Goal: Task Accomplishment & Management: Manage account settings

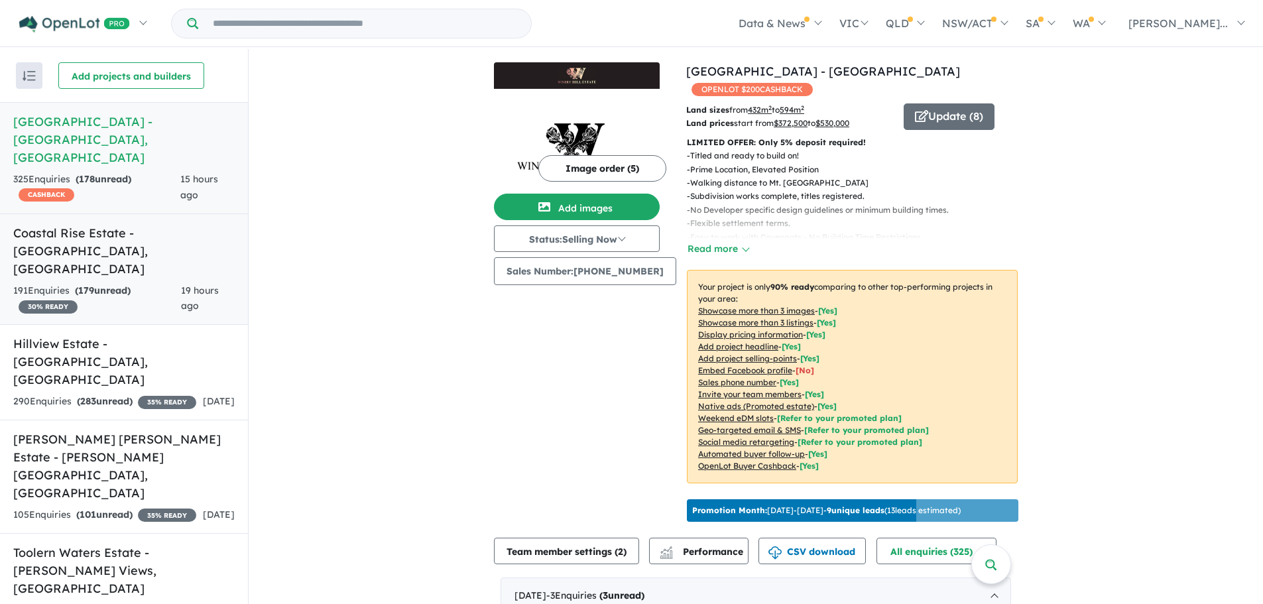
click at [107, 284] on strong "( 179 unread)" at bounding box center [103, 290] width 56 height 12
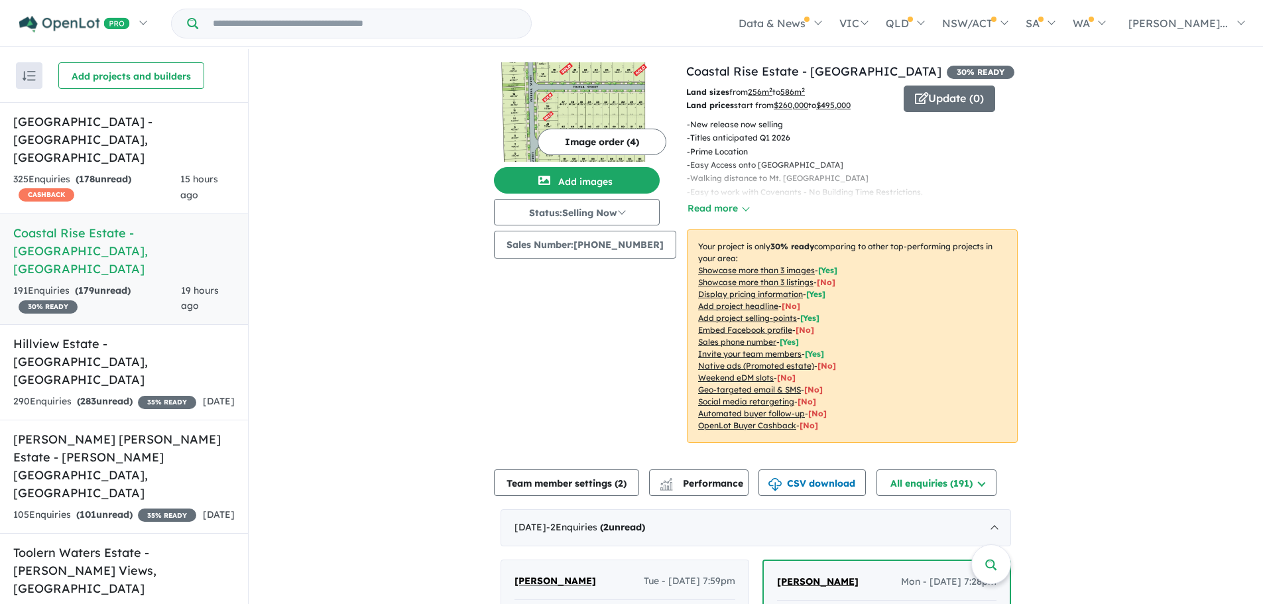
click at [604, 145] on button "Image order ( 4 )" at bounding box center [602, 142] width 129 height 27
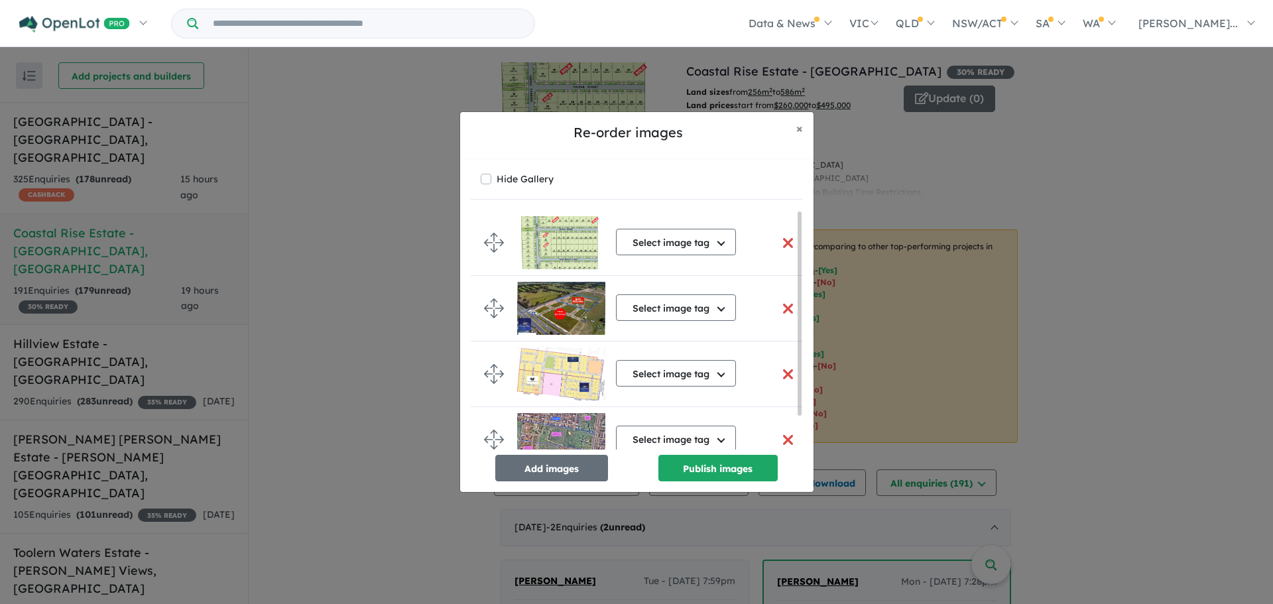
click at [778, 243] on button "button" at bounding box center [788, 243] width 28 height 29
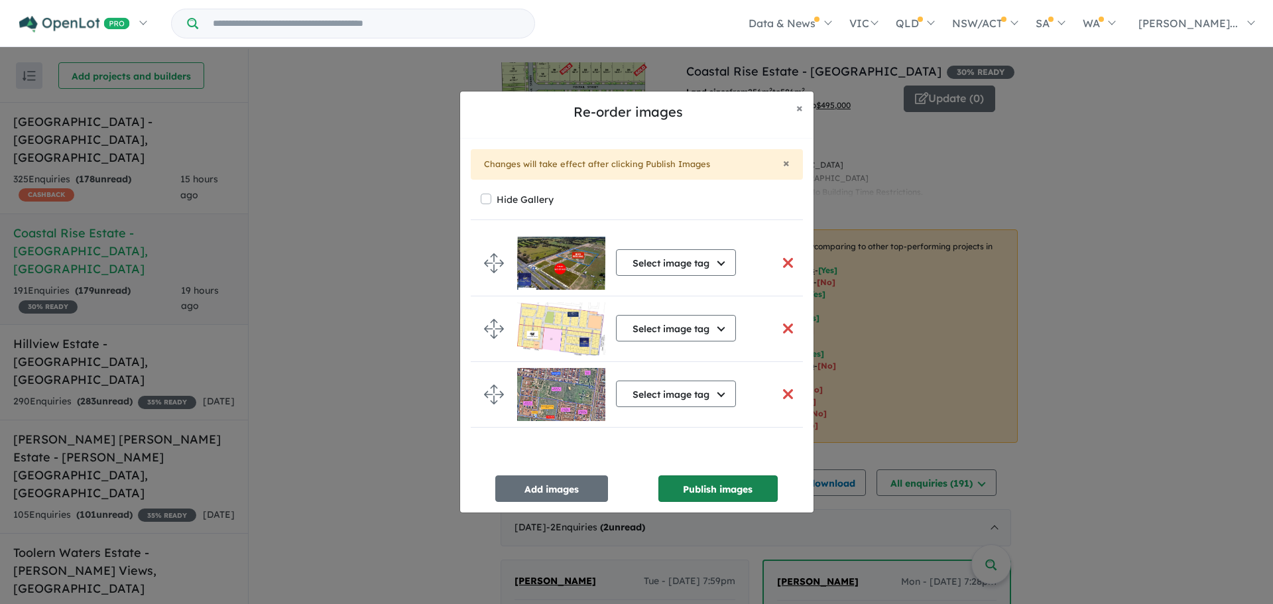
click at [691, 495] on button "Publish images" at bounding box center [717, 488] width 119 height 27
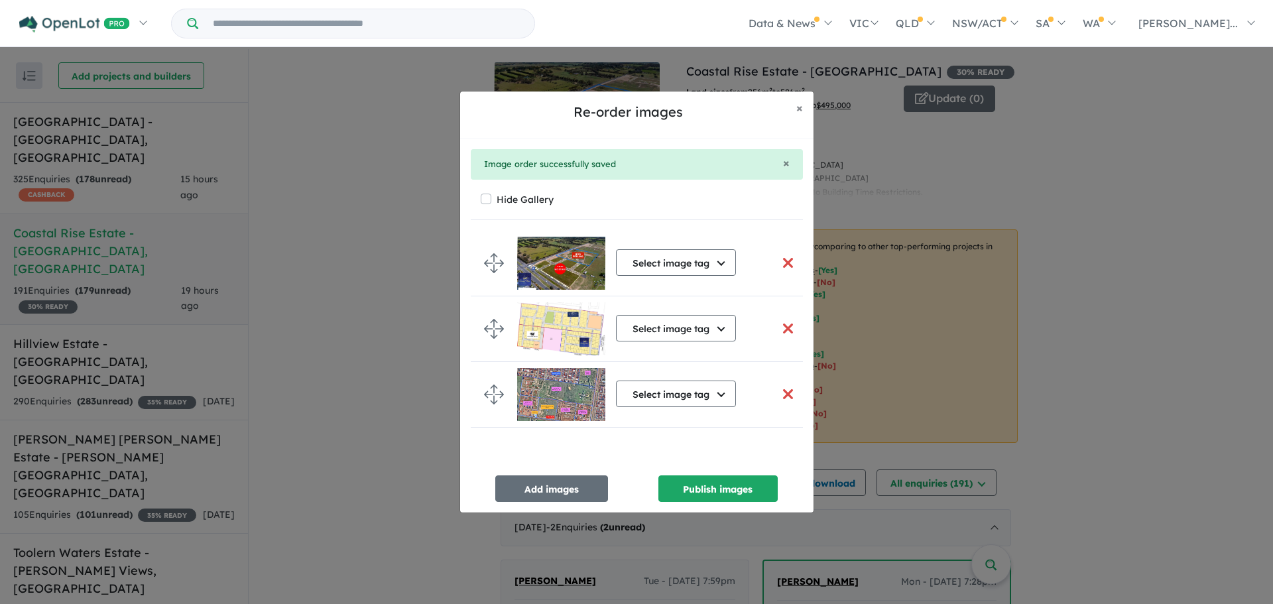
click at [526, 471] on div "Select image tag Select image tag Aerial Location Map Masterplan Lifestyle Amen…" at bounding box center [637, 366] width 332 height 271
click at [546, 483] on button "Add images" at bounding box center [551, 488] width 113 height 27
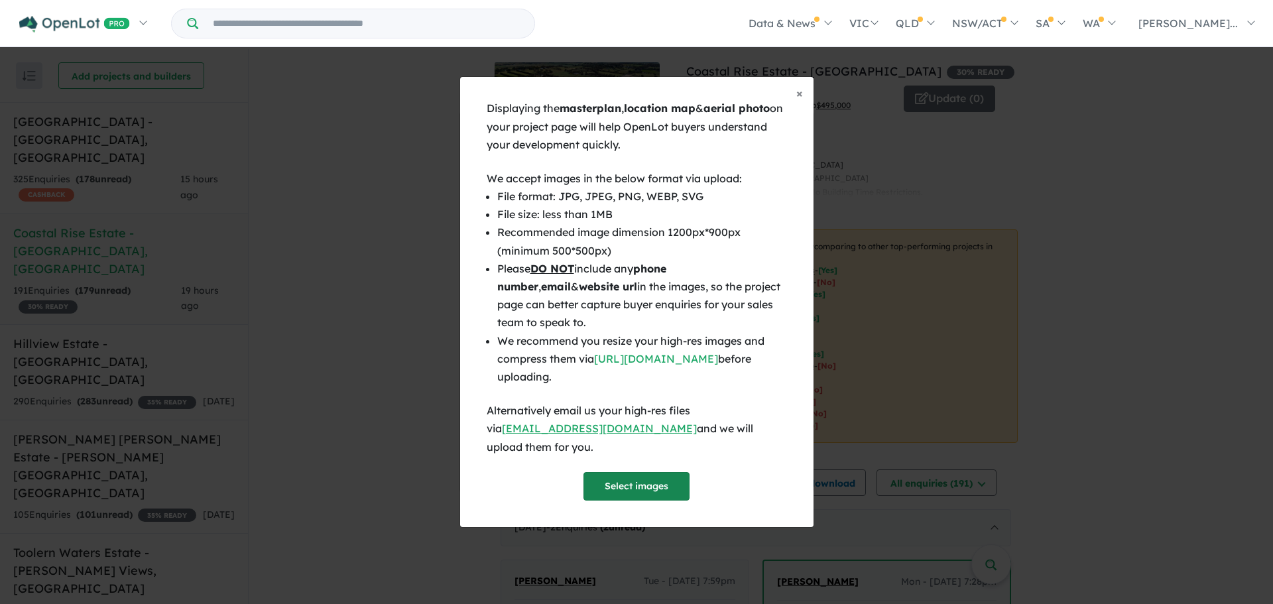
click at [664, 472] on button "Select images" at bounding box center [636, 486] width 106 height 29
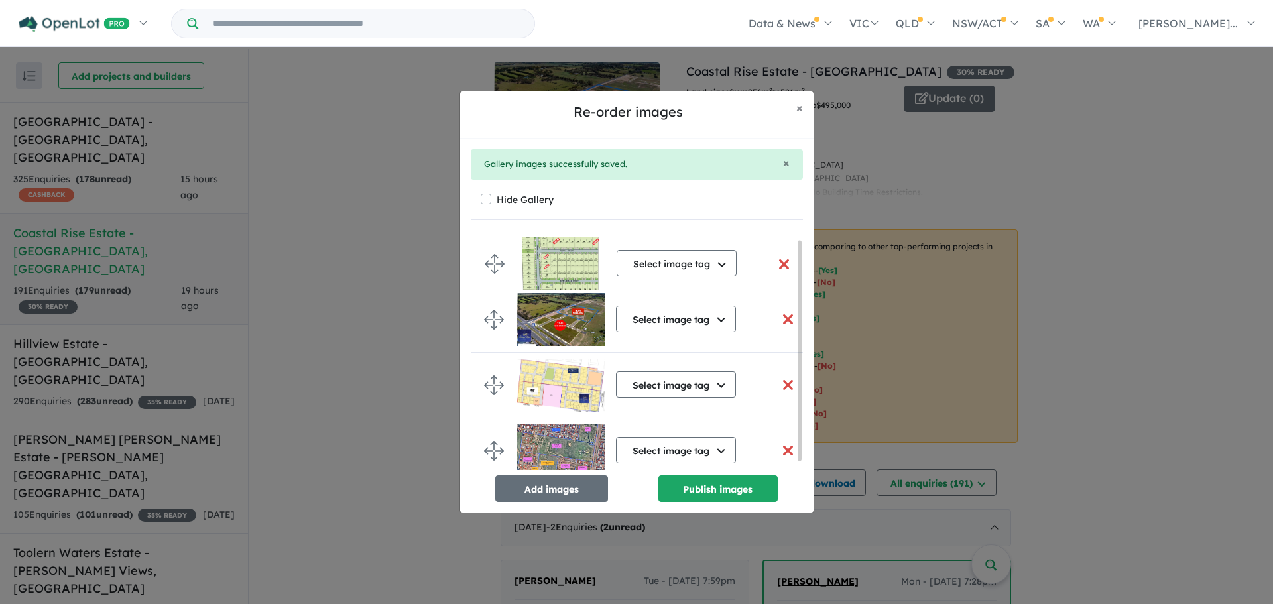
drag, startPoint x: 492, startPoint y: 456, endPoint x: 493, endPoint y: 259, distance: 196.9
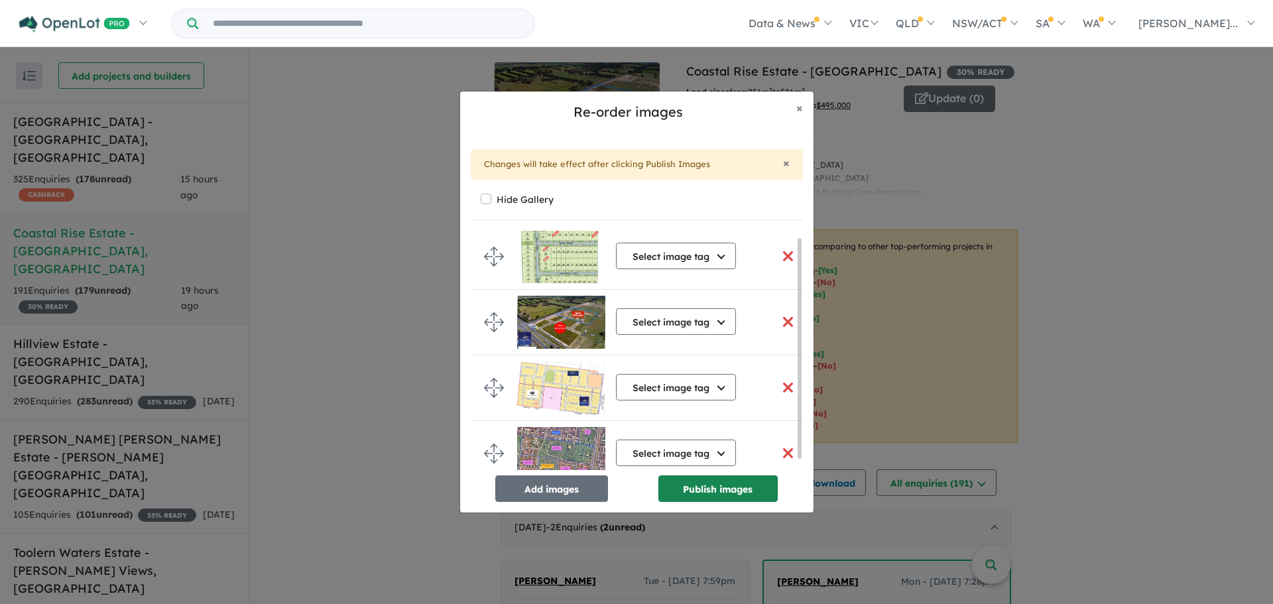
click at [719, 493] on button "Publish images" at bounding box center [717, 488] width 119 height 27
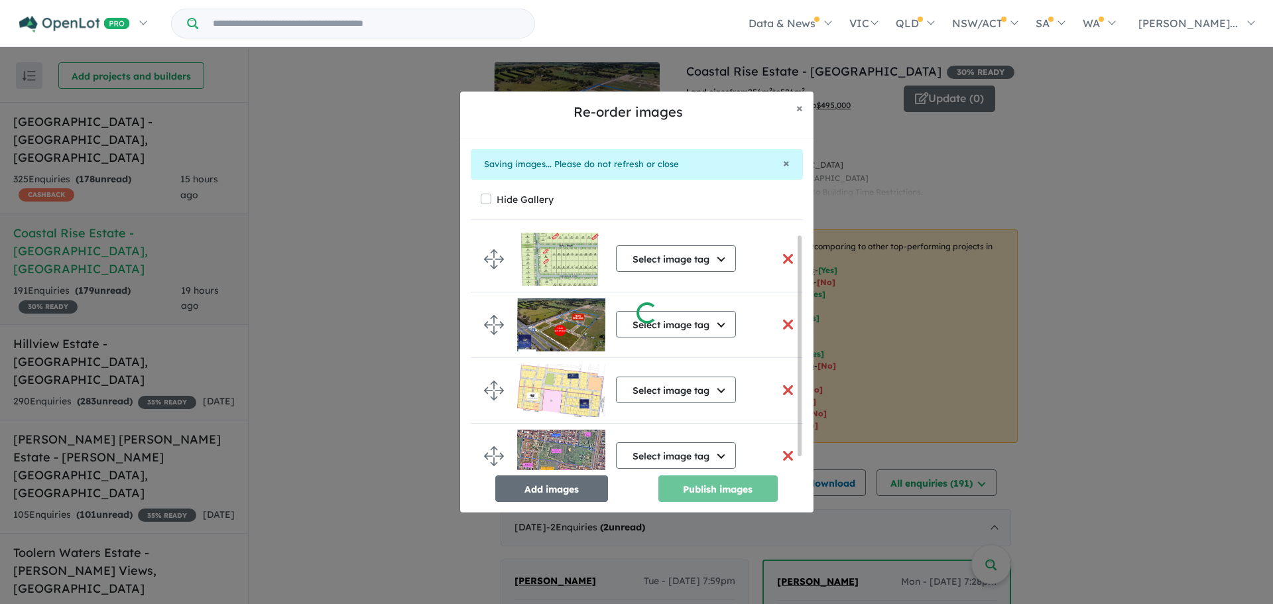
scroll to position [1, 0]
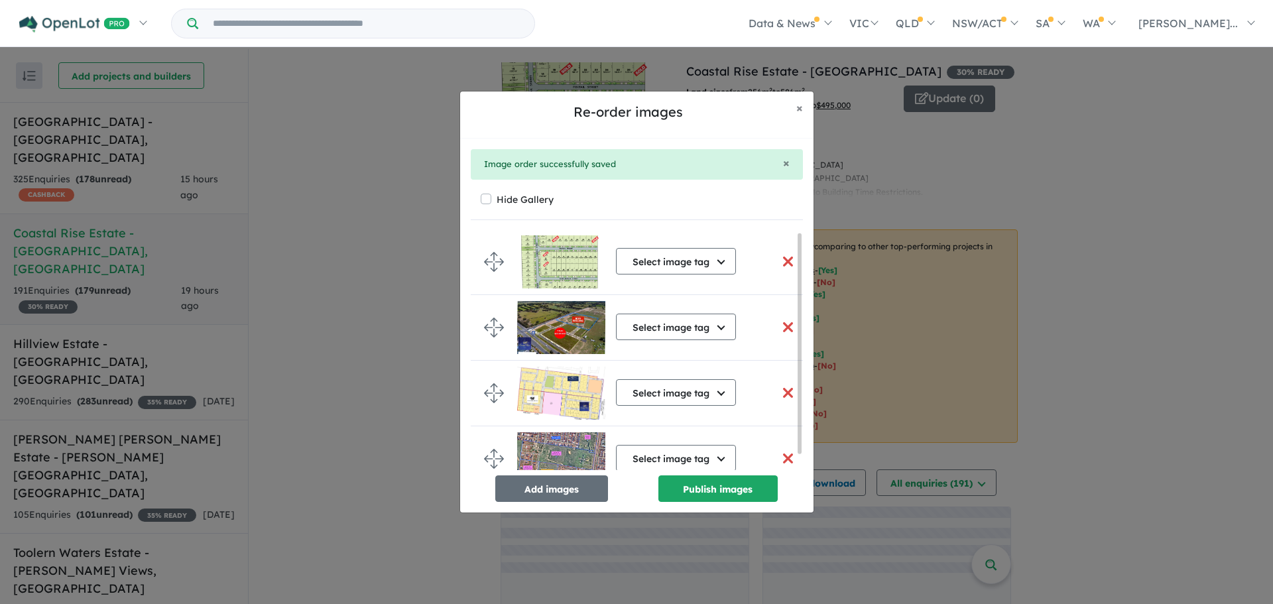
drag, startPoint x: 361, startPoint y: 115, endPoint x: 373, endPoint y: 101, distance: 17.9
click at [363, 115] on div "Re-order images × Close × Image order successfully saved Hide Gallery Select im…" at bounding box center [636, 302] width 1273 height 604
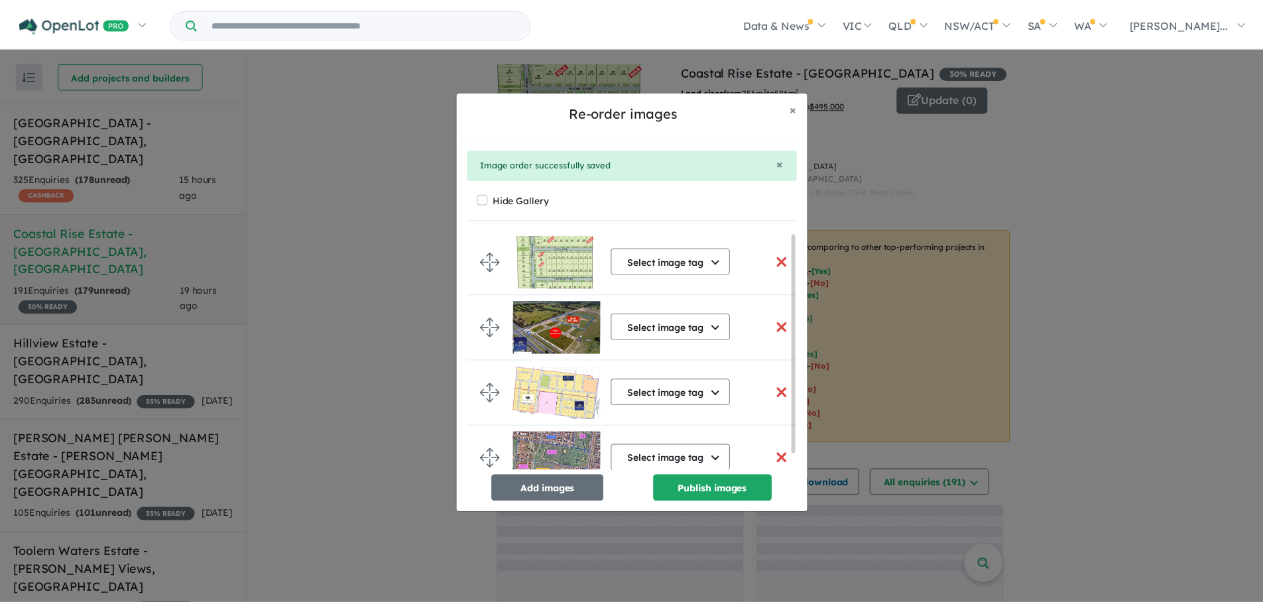
scroll to position [0, 0]
